Goal: Feedback & Contribution: Leave review/rating

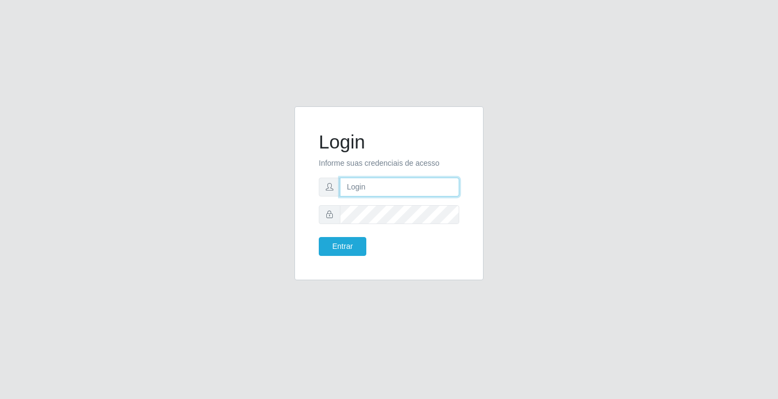
click at [386, 187] on input "text" at bounding box center [399, 187] width 119 height 19
type input "paulo@ideal"
click at [350, 242] on button "Entrar" at bounding box center [343, 246] width 48 height 19
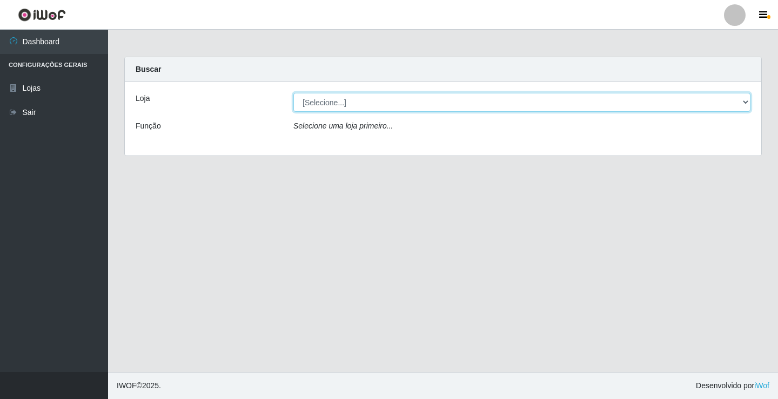
click at [359, 102] on select "[Selecione...] Ideal - Conceição" at bounding box center [521, 102] width 457 height 19
select select "231"
click at [293, 93] on select "[Selecione...] Ideal - Conceição" at bounding box center [521, 102] width 457 height 19
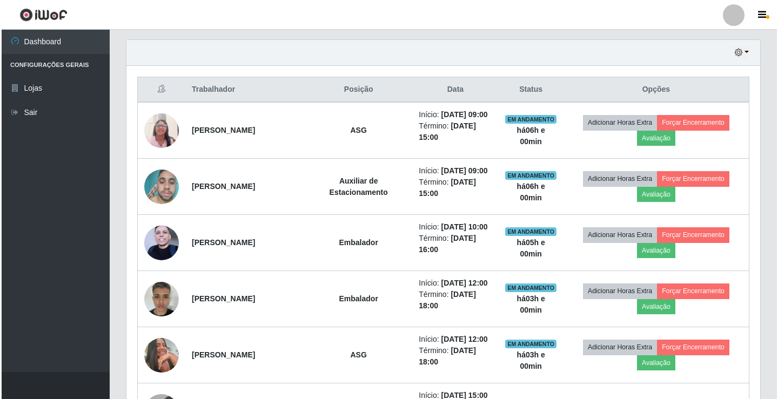
scroll to position [369, 0]
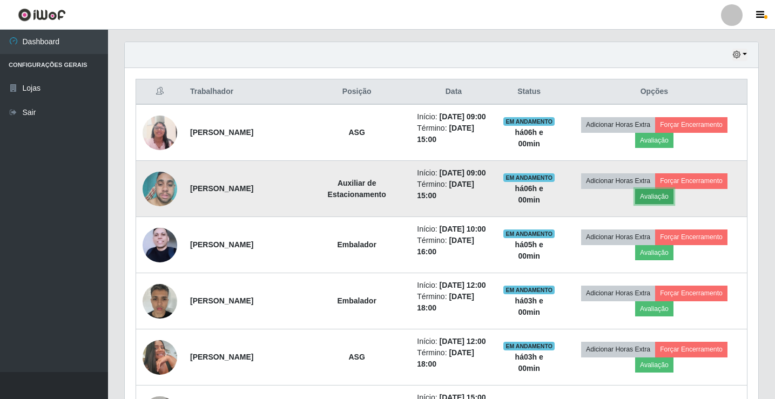
click at [673, 204] on button "Avaliação" at bounding box center [654, 196] width 38 height 15
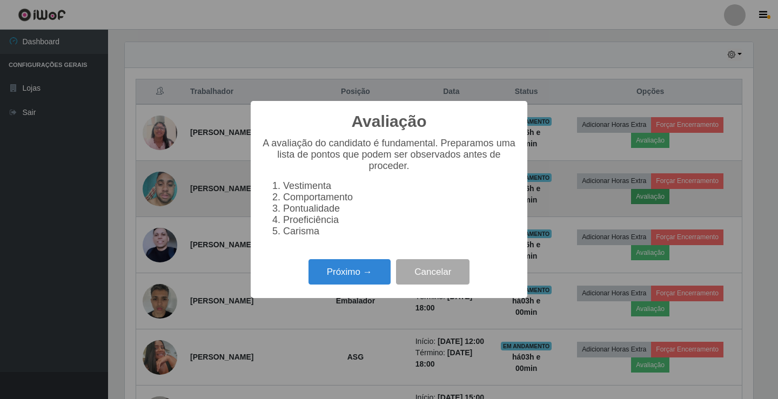
scroll to position [224, 628]
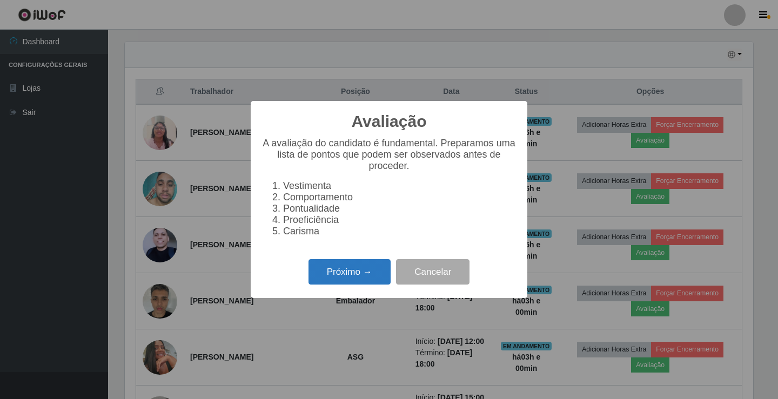
click at [337, 281] on button "Próximo →" at bounding box center [349, 271] width 82 height 25
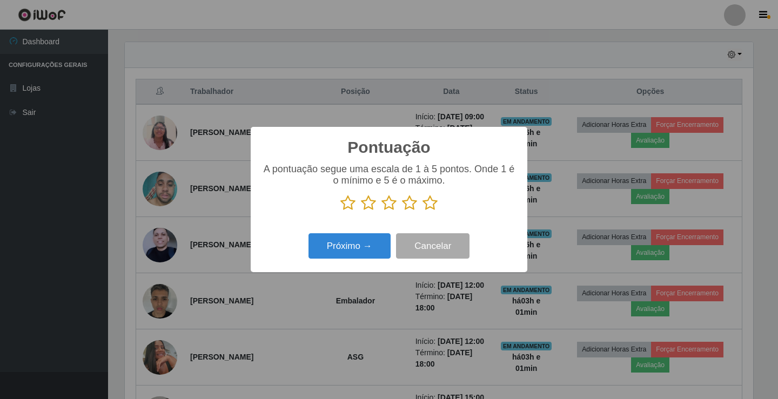
click at [427, 207] on icon at bounding box center [429, 203] width 15 height 16
click at [422, 211] on input "radio" at bounding box center [422, 211] width 0 height 0
click at [358, 240] on button "Próximo →" at bounding box center [349, 245] width 82 height 25
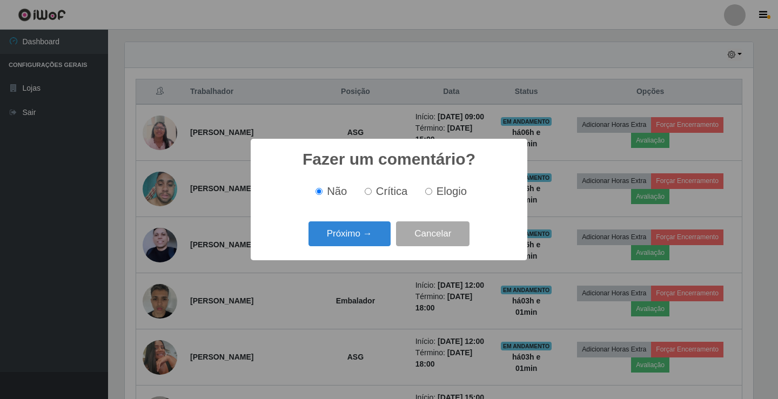
click at [358, 240] on button "Próximo →" at bounding box center [349, 233] width 82 height 25
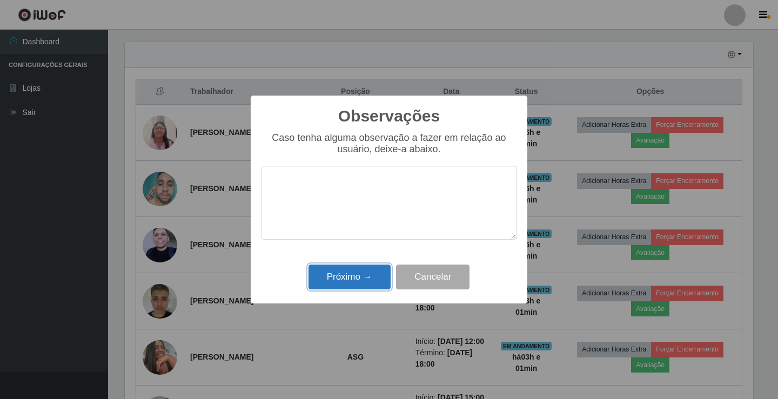
click at [358, 275] on button "Próximo →" at bounding box center [349, 277] width 82 height 25
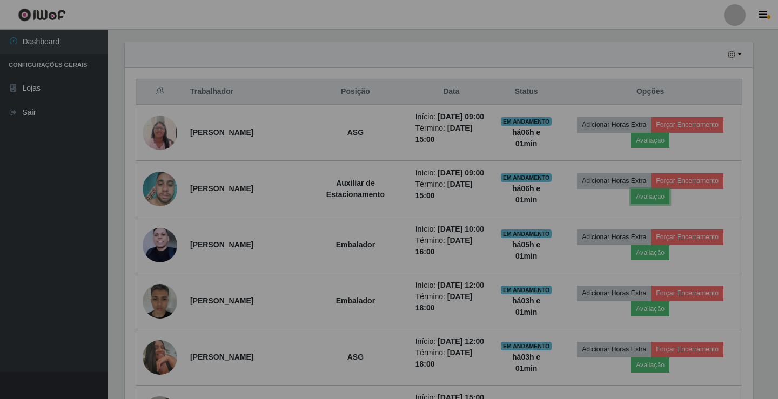
scroll to position [224, 634]
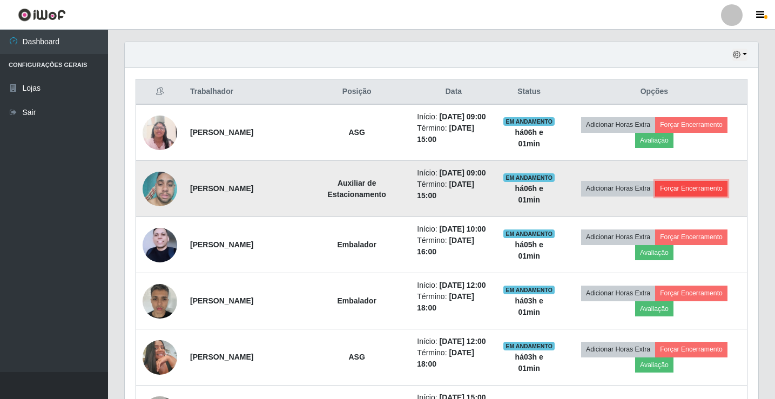
click at [712, 196] on button "Forçar Encerramento" at bounding box center [691, 188] width 72 height 15
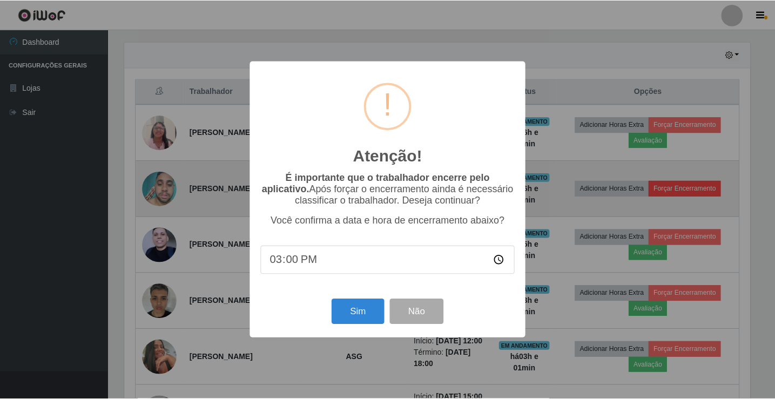
scroll to position [224, 628]
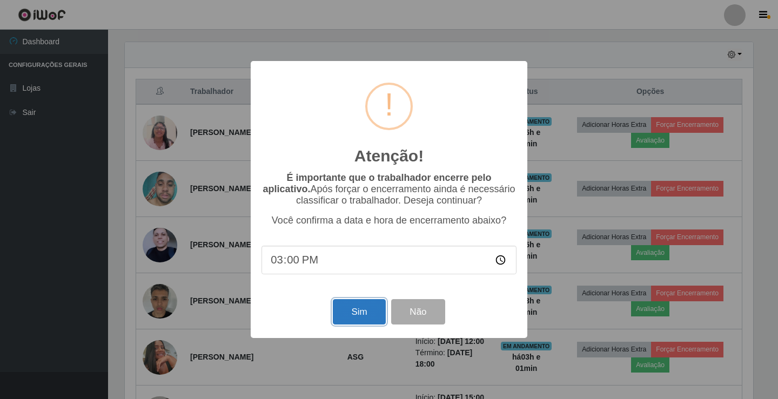
click at [340, 316] on button "Sim" at bounding box center [359, 311] width 52 height 25
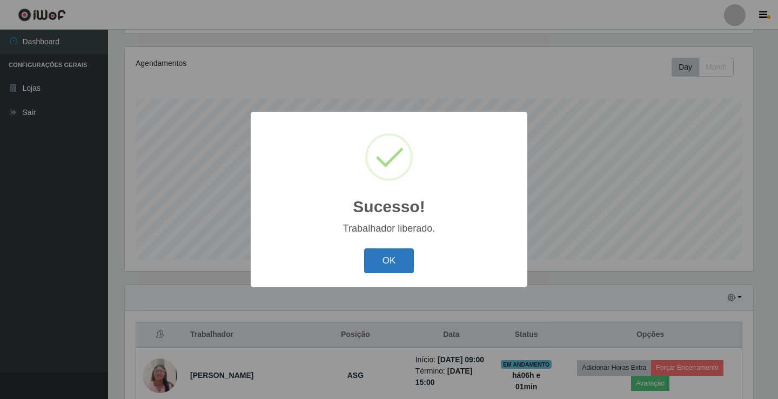
click at [378, 268] on button "OK" at bounding box center [389, 261] width 50 height 25
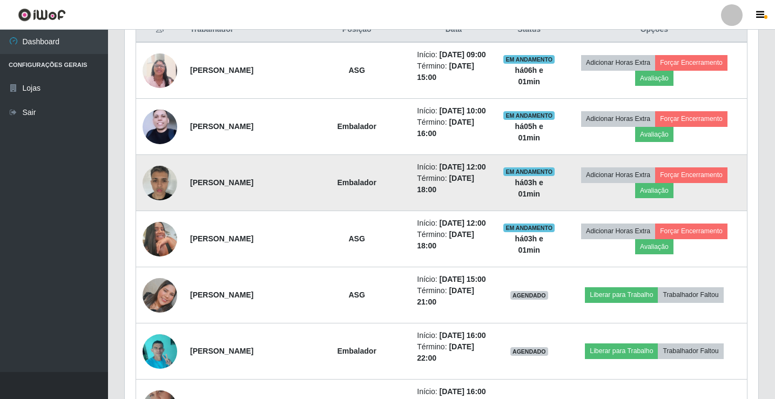
scroll to position [450, 0]
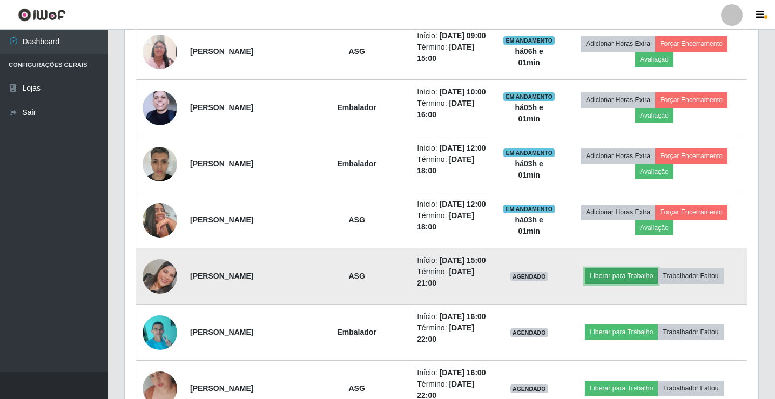
click at [639, 284] on button "Liberar para Trabalho" at bounding box center [621, 275] width 73 height 15
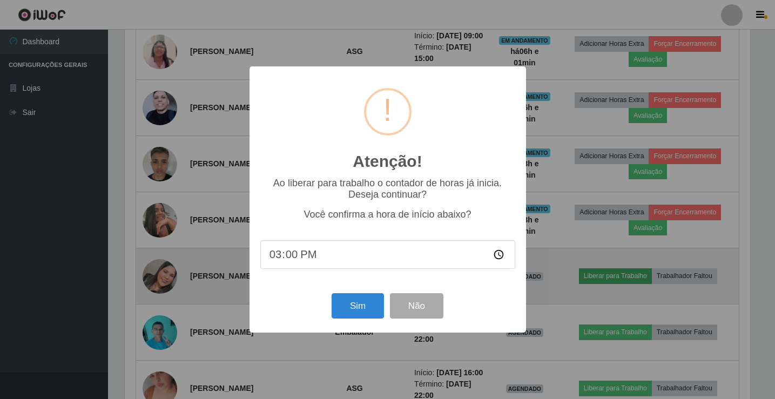
scroll to position [224, 628]
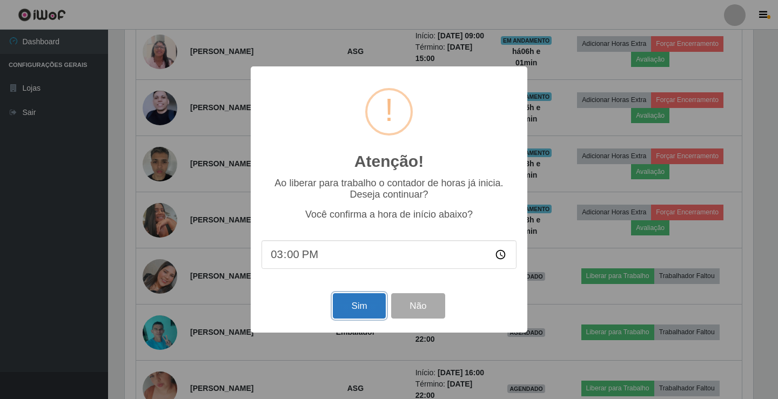
click at [371, 314] on button "Sim" at bounding box center [359, 305] width 52 height 25
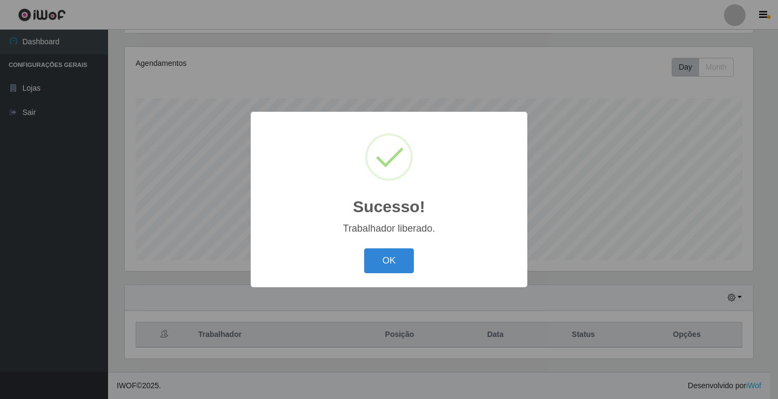
click at [340, 313] on div "Sucesso! × Trabalhador liberado. OK Cancel" at bounding box center [389, 199] width 778 height 399
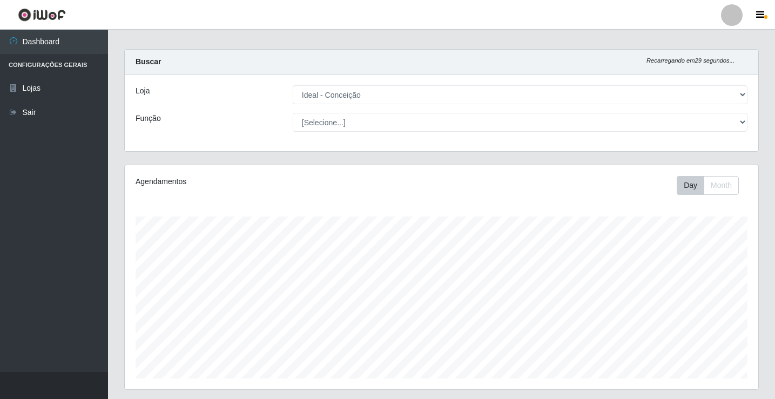
scroll to position [0, 0]
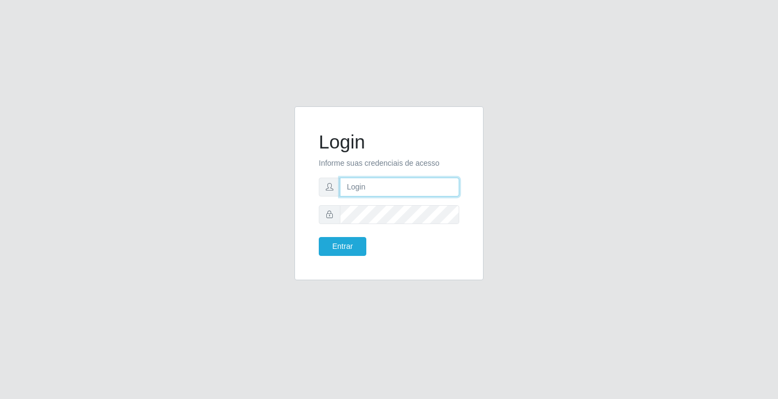
click at [402, 183] on input "text" at bounding box center [399, 187] width 119 height 19
type input "aislan@ideal"
click at [319, 237] on button "Entrar" at bounding box center [343, 246] width 48 height 19
click at [340, 244] on button "Entrar" at bounding box center [343, 246] width 48 height 19
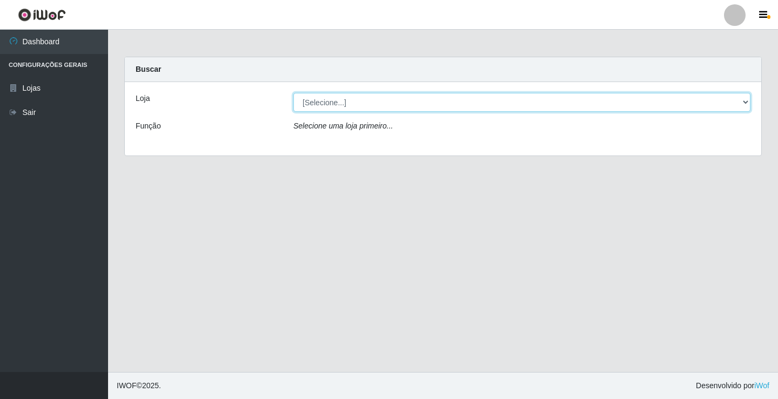
click at [402, 108] on select "[Selecione...] Ideal - Conceição" at bounding box center [521, 102] width 457 height 19
select select "231"
click at [293, 93] on select "[Selecione...] Ideal - Conceição" at bounding box center [521, 102] width 457 height 19
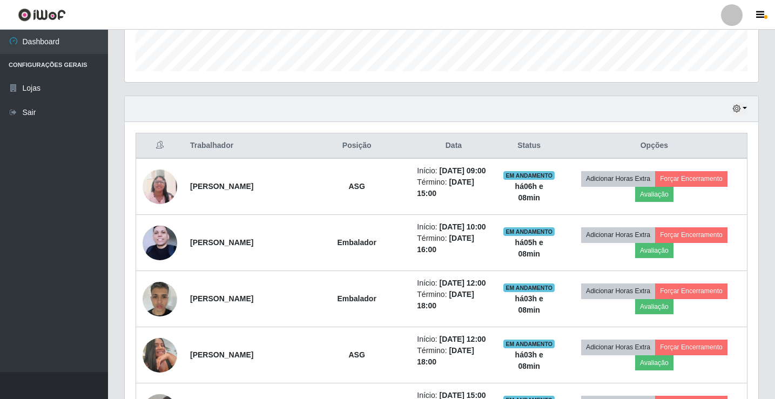
scroll to position [324, 0]
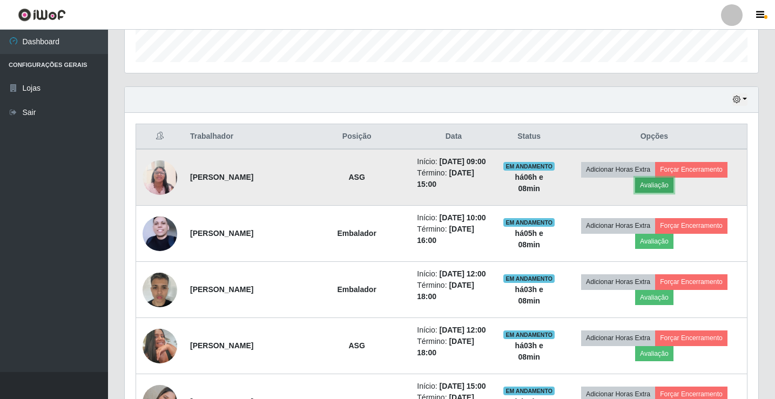
click at [665, 193] on button "Avaliação" at bounding box center [654, 185] width 38 height 15
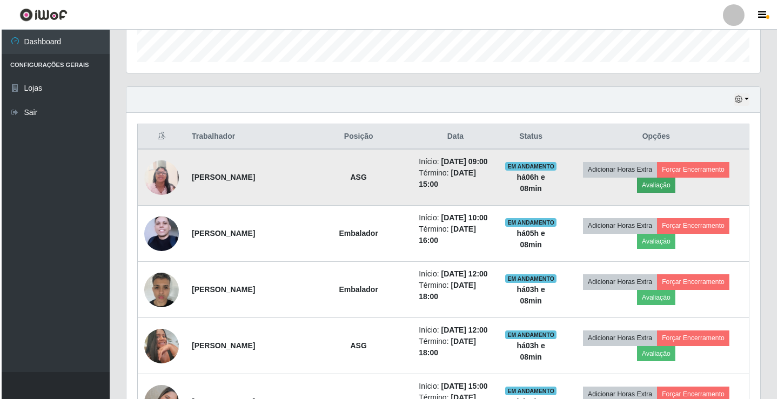
scroll to position [224, 628]
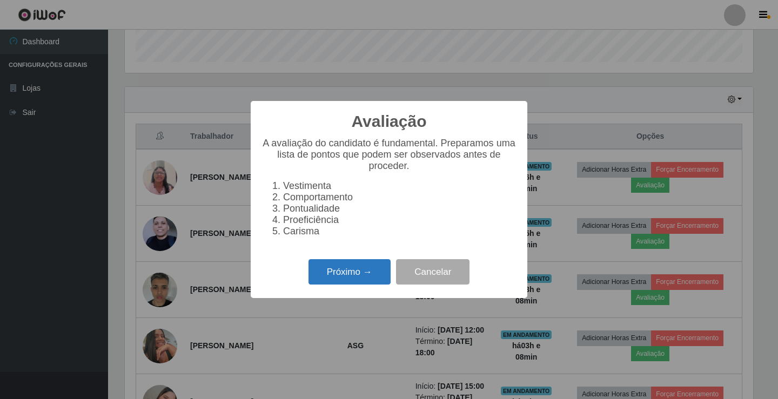
click at [338, 284] on button "Próximo →" at bounding box center [349, 271] width 82 height 25
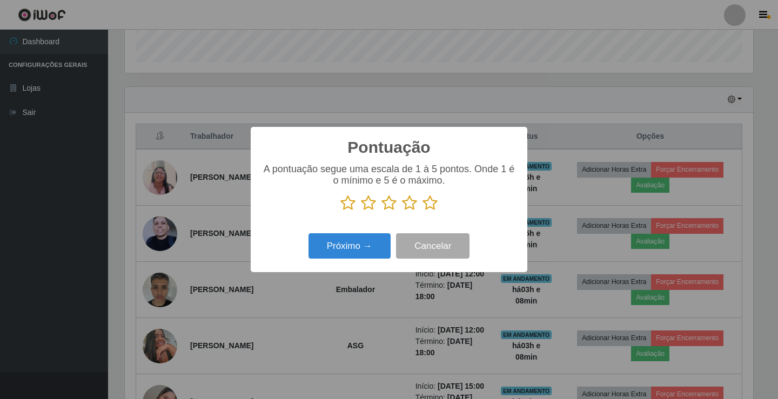
scroll to position [540004, 539600]
click at [429, 209] on icon at bounding box center [429, 203] width 15 height 16
click at [422, 211] on input "radio" at bounding box center [422, 211] width 0 height 0
click at [353, 245] on button "Próximo →" at bounding box center [349, 245] width 82 height 25
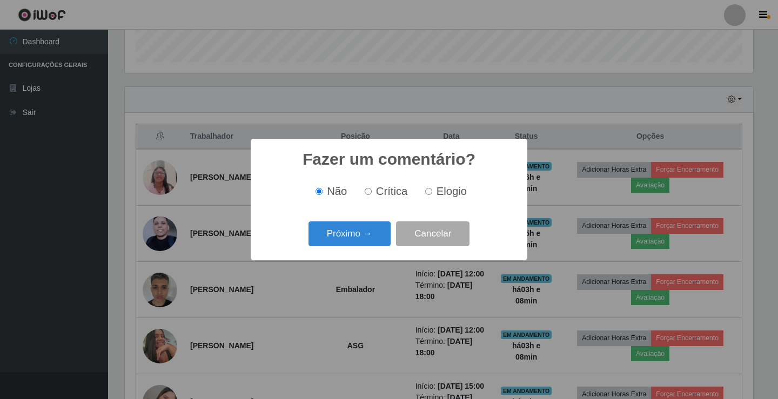
click at [429, 195] on input "Elogio" at bounding box center [428, 191] width 7 height 7
radio input "true"
click at [346, 240] on button "Próximo →" at bounding box center [349, 233] width 82 height 25
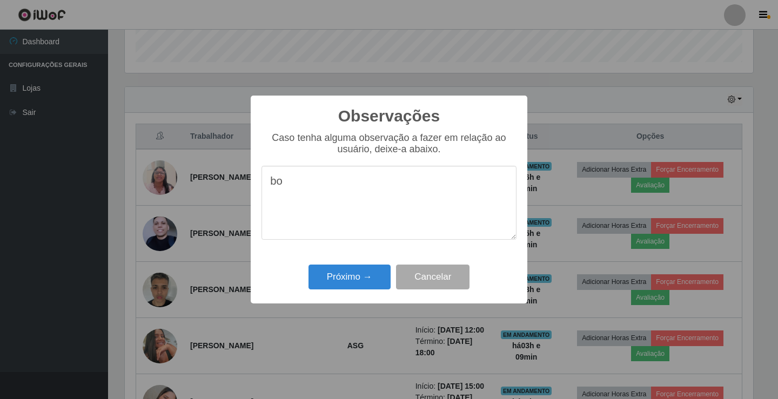
type textarea "b"
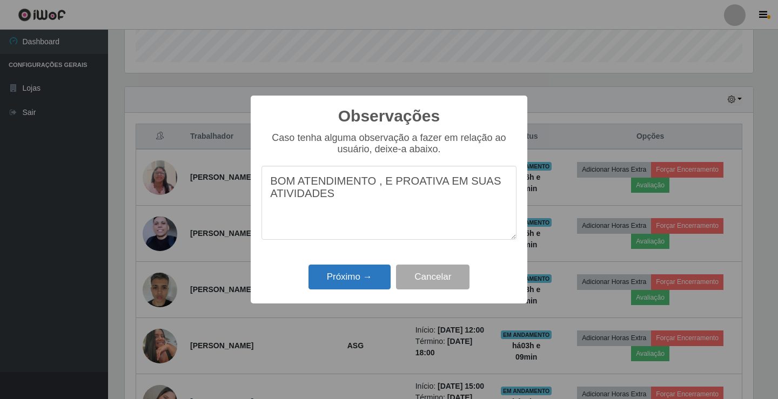
type textarea "BOM ATENDIMENTO , E PROATIVA EM SUAS ATIVIDADES"
click at [355, 273] on button "Próximo →" at bounding box center [349, 277] width 82 height 25
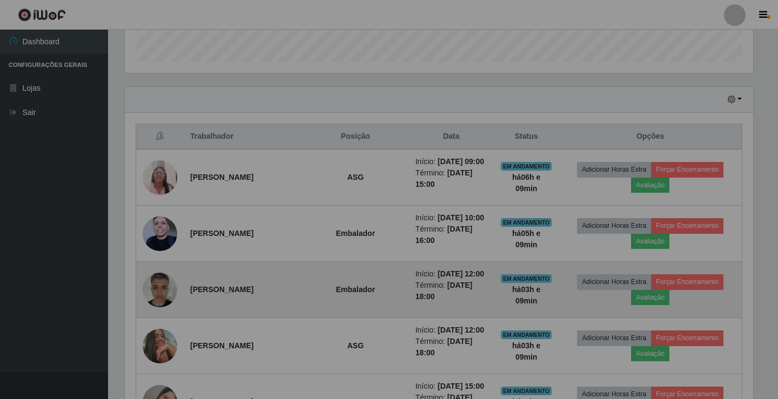
scroll to position [224, 634]
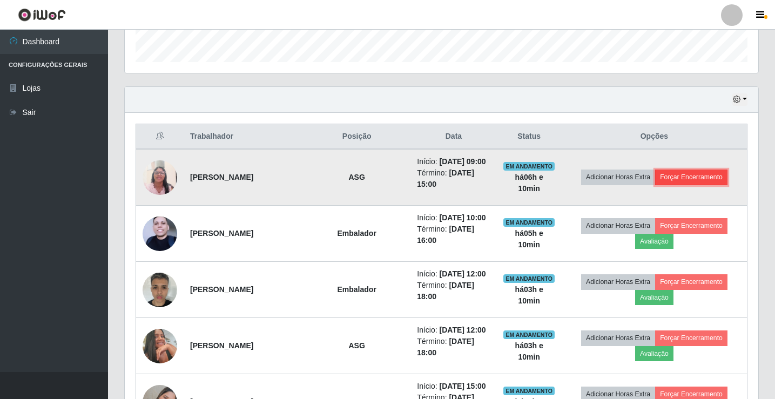
click at [689, 185] on button "Forçar Encerramento" at bounding box center [691, 177] width 72 height 15
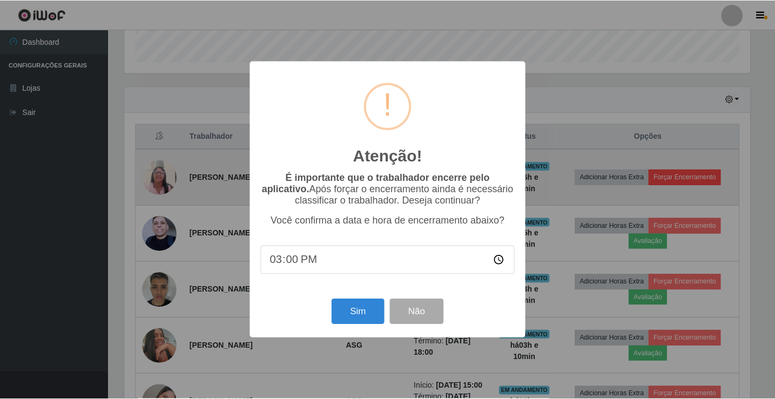
scroll to position [224, 628]
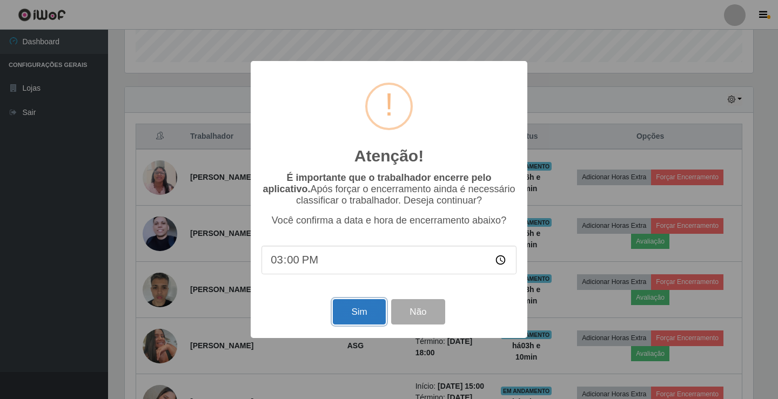
click at [349, 315] on button "Sim" at bounding box center [359, 311] width 52 height 25
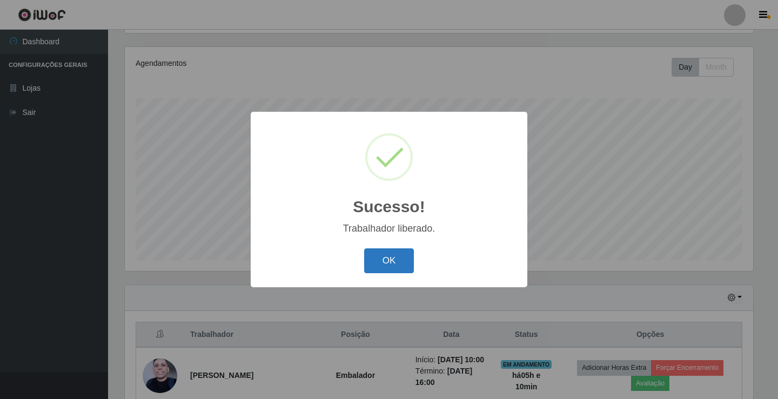
click at [407, 267] on button "OK" at bounding box center [389, 261] width 50 height 25
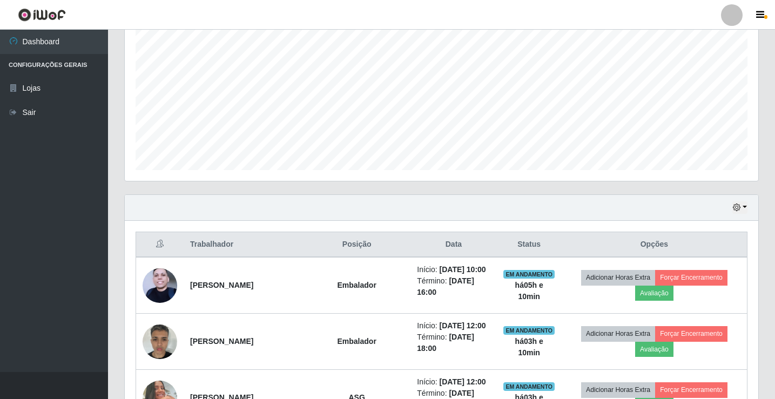
scroll to position [0, 0]
